Goal: Complete application form: Complete application form

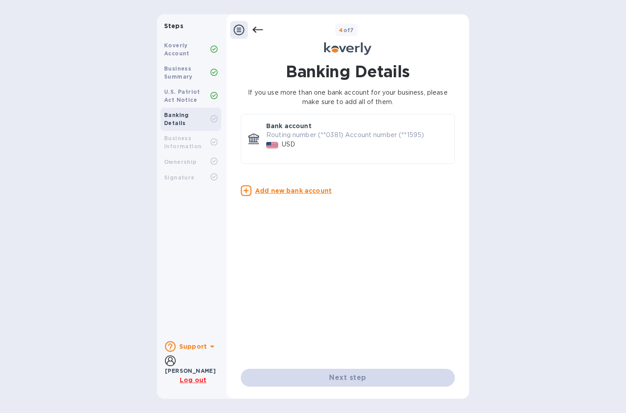
click at [283, 148] on p "USD" at bounding box center [288, 144] width 13 height 9
click at [269, 133] on p "Routing number (**0381) Account number (**1595)" at bounding box center [356, 134] width 181 height 9
click at [252, 141] on icon at bounding box center [253, 137] width 11 height 9
click at [249, 128] on div "Bank account Routing number (**0381) Account number (**1595) USD" at bounding box center [348, 139] width 206 height 42
click at [241, 128] on div "Bank account Routing number (**0381) Account number (**1595) USD" at bounding box center [348, 139] width 214 height 50
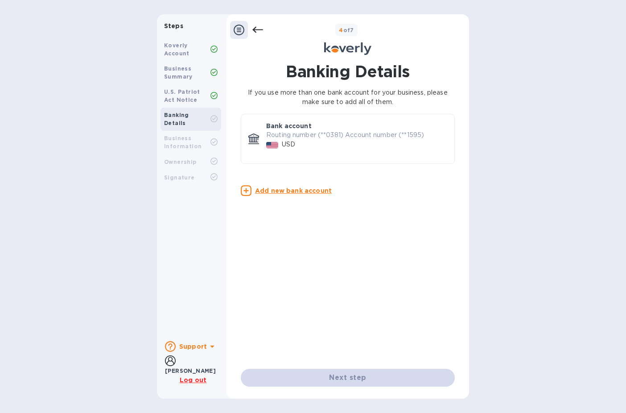
click at [235, 134] on div "Banking Details If you use more than one bank account for your business, please…" at bounding box center [348, 224] width 234 height 335
drag, startPoint x: 235, startPoint y: 134, endPoint x: 306, endPoint y: 120, distance: 72.6
click at [306, 120] on div "Bank account Routing number (**0381) Account number (**1595) USD" at bounding box center [357, 139] width 188 height 42
click at [367, 140] on div "USD" at bounding box center [357, 144] width 185 height 13
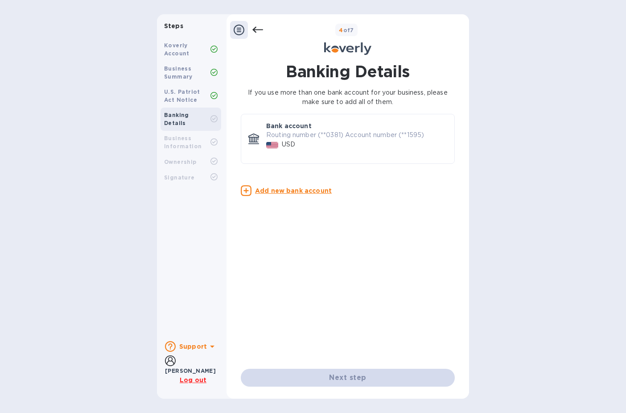
click at [297, 142] on div "USD" at bounding box center [288, 144] width 17 height 13
click at [273, 141] on div at bounding box center [273, 144] width 16 height 12
click at [272, 141] on div at bounding box center [273, 144] width 16 height 12
click at [188, 113] on b "Banking Details" at bounding box center [176, 119] width 25 height 15
click at [269, 144] on img at bounding box center [272, 145] width 12 height 6
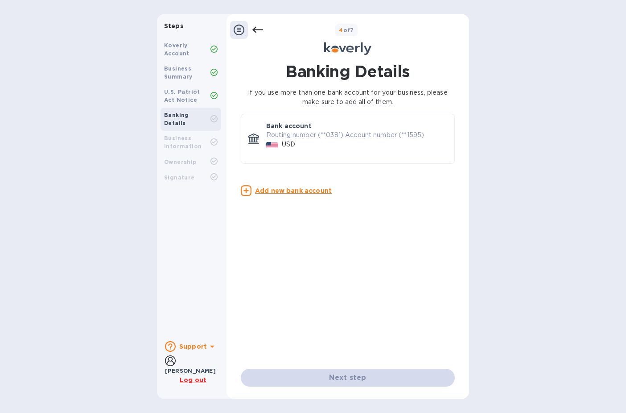
click at [250, 143] on icon at bounding box center [253, 138] width 11 height 11
click at [179, 115] on b "Banking Details" at bounding box center [176, 119] width 25 height 15
click at [187, 95] on div "U.S. Patriot Act Notice" at bounding box center [187, 96] width 46 height 16
click at [331, 138] on div "USD" at bounding box center [357, 144] width 185 height 13
click at [298, 130] on p "Routing number (**0381) Account number (**1595)" at bounding box center [356, 134] width 181 height 9
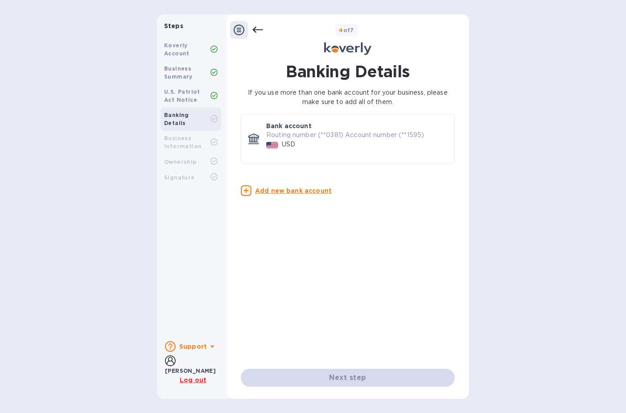
click at [269, 140] on div at bounding box center [273, 144] width 16 height 12
click at [245, 140] on div at bounding box center [254, 139] width 18 height 18
click at [256, 32] on icon at bounding box center [258, 30] width 11 height 6
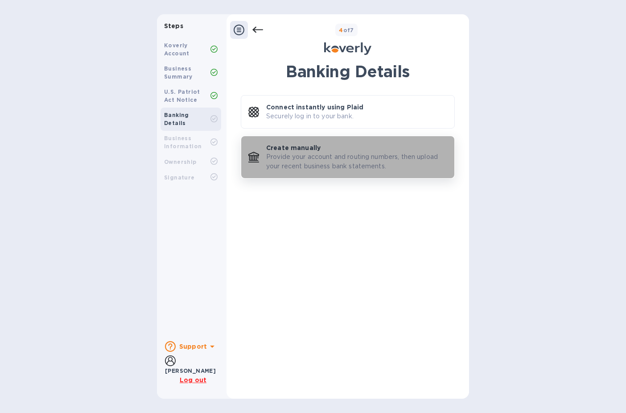
click at [310, 169] on p "Provide your account and routing numbers, then upload your recent business bank…" at bounding box center [356, 161] width 181 height 19
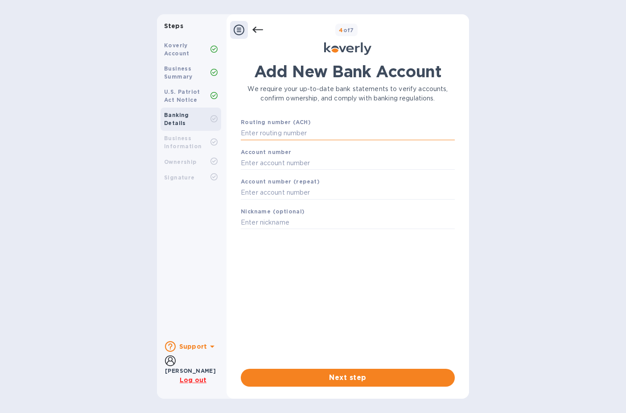
click at [295, 133] on input "text" at bounding box center [348, 133] width 214 height 13
click at [256, 29] on icon at bounding box center [258, 30] width 11 height 11
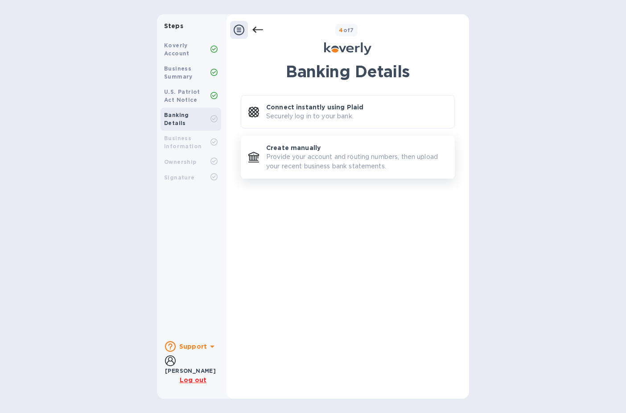
click at [280, 161] on p "Provide your account and routing numbers, then upload your recent business bank…" at bounding box center [356, 161] width 181 height 19
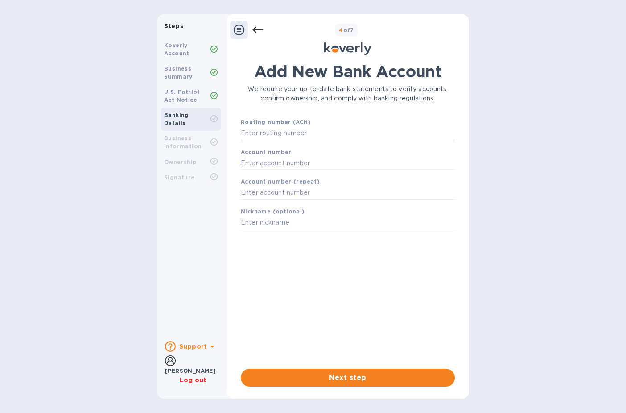
click at [317, 135] on input "text" at bounding box center [348, 133] width 214 height 13
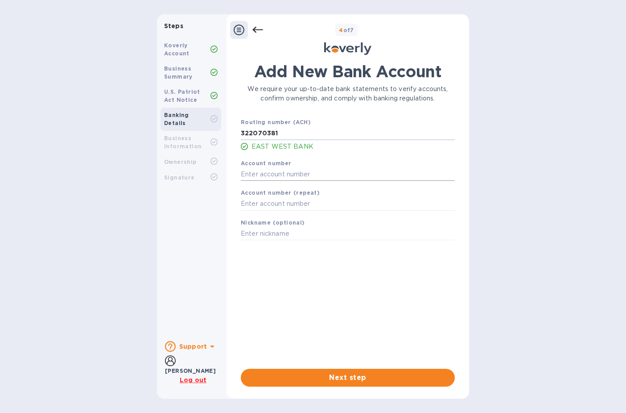
type input "322070381"
click at [306, 174] on input "text" at bounding box center [348, 173] width 214 height 13
type input "2"
type input "82911595"
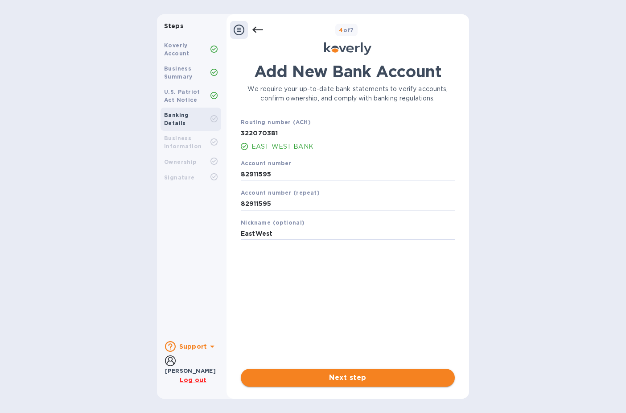
type input "EastWest"
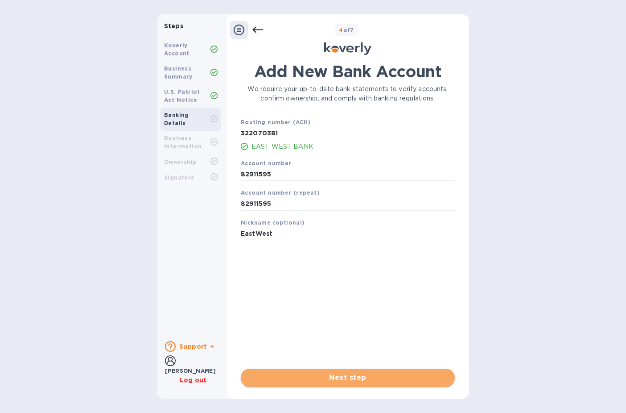
click at [341, 378] on span "Next step" at bounding box center [348, 377] width 200 height 11
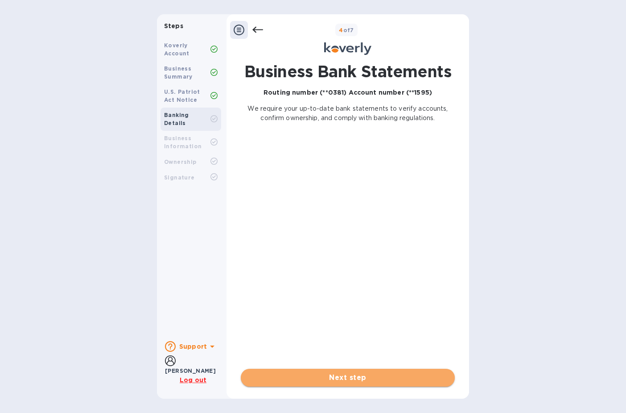
click at [364, 375] on span "Next step" at bounding box center [348, 377] width 200 height 11
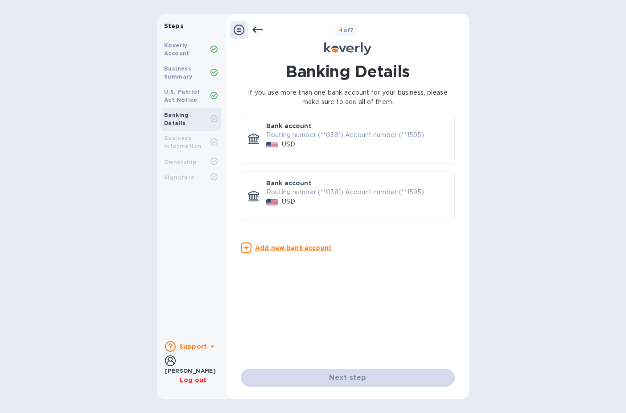
click at [304, 203] on div "USD" at bounding box center [357, 201] width 185 height 13
click at [281, 194] on p "Routing number (**0381) Account number (**1595)" at bounding box center [356, 191] width 181 height 9
click at [261, 190] on div at bounding box center [254, 196] width 18 height 18
click at [257, 190] on div at bounding box center [254, 196] width 18 height 18
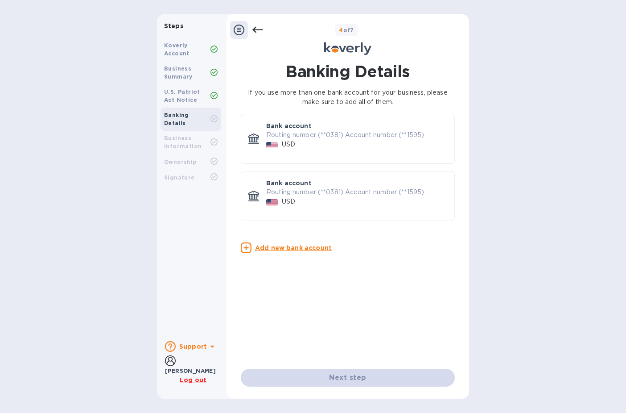
drag, startPoint x: 257, startPoint y: 190, endPoint x: 418, endPoint y: 101, distance: 183.1
click at [418, 101] on p "If you use more than one bank account for your business, please make sure to ad…" at bounding box center [348, 97] width 214 height 19
click at [300, 211] on div "Routing number (**0381) Account number (**1595) USD" at bounding box center [356, 200] width 181 height 26
click at [253, 195] on icon at bounding box center [253, 194] width 11 height 9
drag, startPoint x: 290, startPoint y: 190, endPoint x: 465, endPoint y: 241, distance: 181.8
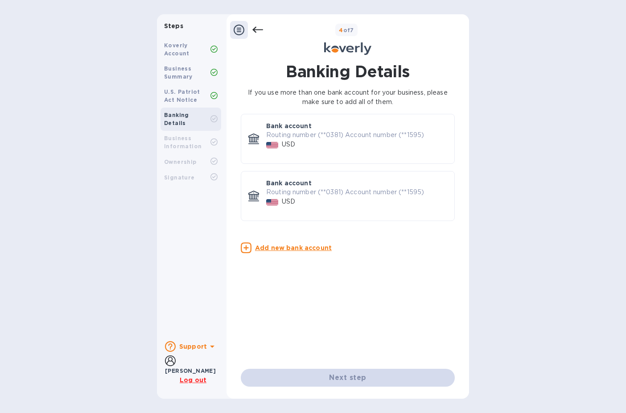
click at [465, 241] on div "Banking Details If you use more than one bank account for your business, please…" at bounding box center [348, 224] width 243 height 335
click at [289, 157] on div "Bank account Routing number (**0381) Account number (**1595) USD" at bounding box center [357, 139] width 188 height 42
click at [249, 130] on div at bounding box center [254, 139] width 18 height 18
click at [257, 126] on div "Bank account Routing number (**0381) Account number (**1595) USD" at bounding box center [348, 139] width 206 height 42
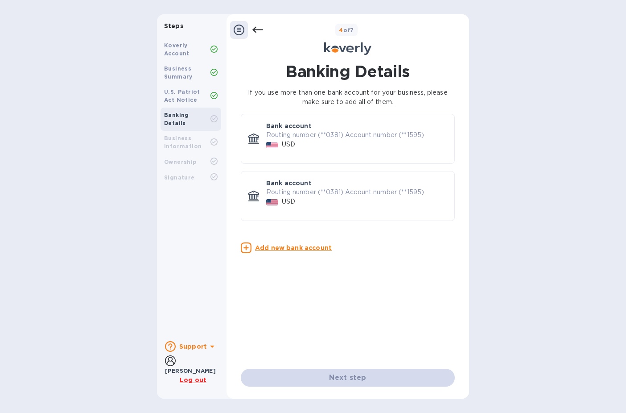
click at [365, 314] on div "Banking Details If you use more than one bank account for your business, please…" at bounding box center [348, 215] width 214 height 306
click at [297, 199] on div "USD" at bounding box center [288, 201] width 17 height 13
click at [212, 348] on icon at bounding box center [212, 346] width 11 height 11
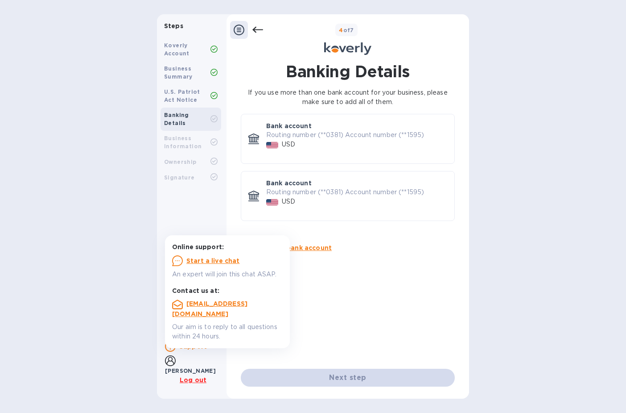
click at [212, 260] on u "Start a live chat" at bounding box center [213, 260] width 54 height 7
